Goal: Task Accomplishment & Management: Use online tool/utility

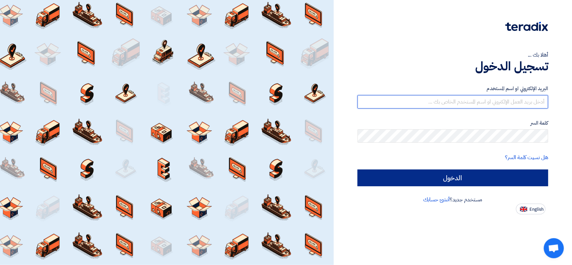
type input "[EMAIL_ADDRESS][DOMAIN_NAME]"
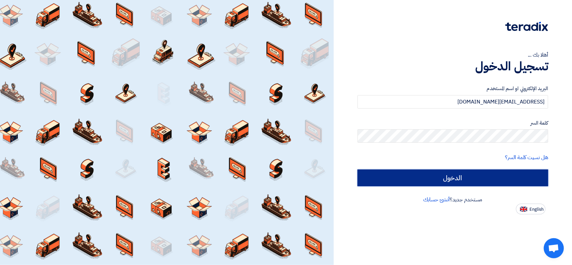
click at [383, 171] on input "الدخول" at bounding box center [453, 178] width 191 height 17
type input "Sign in"
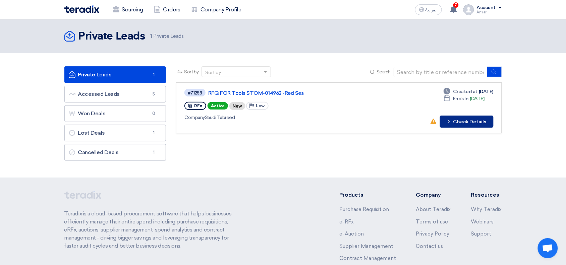
click at [467, 123] on button "Check details Check Details" at bounding box center [467, 122] width 54 height 12
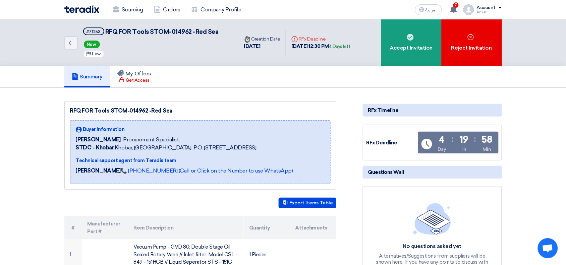
drag, startPoint x: 69, startPoint y: 107, endPoint x: 183, endPoint y: 104, distance: 114.6
click at [183, 104] on div "RFQ FOR Tools STOM-014962 -Red Sea Buyer Information [PERSON_NAME] Procurement …" at bounding box center [200, 145] width 272 height 88
copy div "RFQ FOR Tools STOM-014962 -Red Sea"
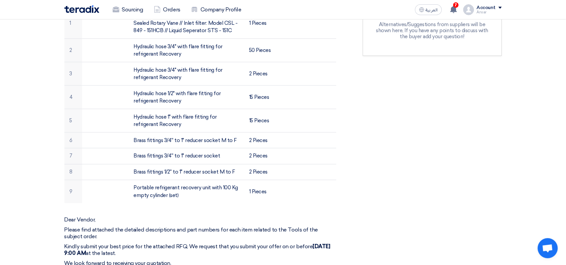
scroll to position [463, 0]
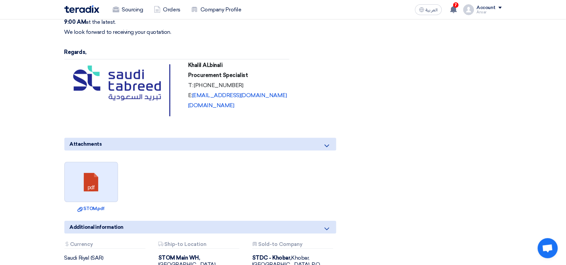
click at [99, 175] on link at bounding box center [92, 182] width 54 height 40
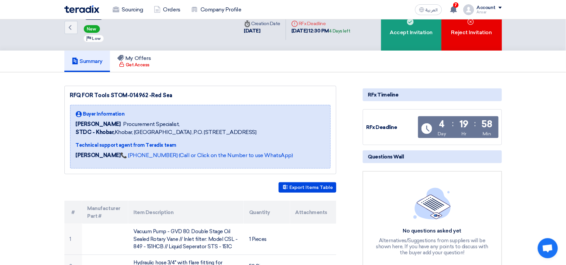
scroll to position [17, 0]
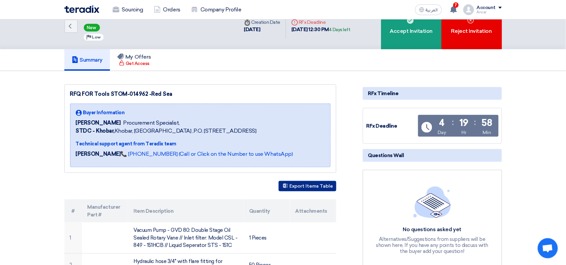
click at [297, 185] on button "Export Items Table" at bounding box center [307, 186] width 58 height 10
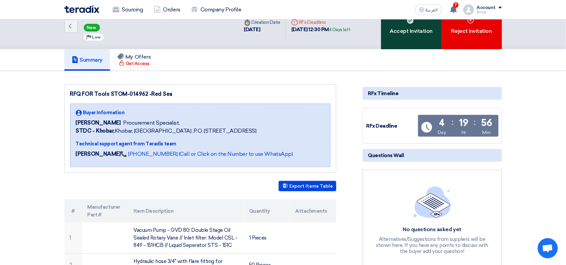
click at [411, 23] on icon at bounding box center [410, 20] width 7 height 7
